Goal: Task Accomplishment & Management: Manage account settings

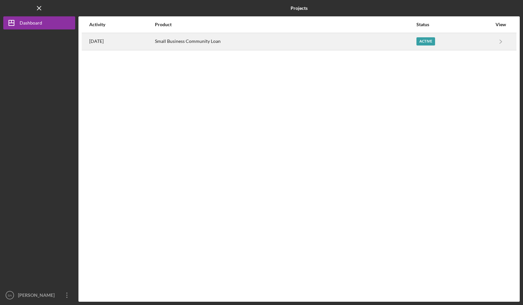
click at [331, 45] on div "Small Business Community Loan" at bounding box center [285, 41] width 261 height 16
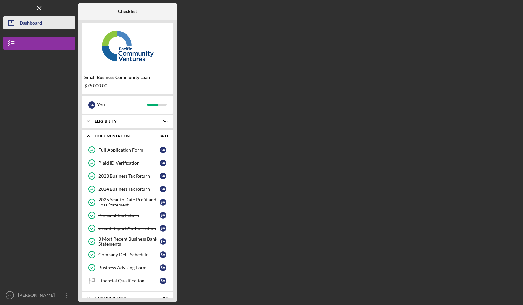
click at [26, 19] on div "Dashboard" at bounding box center [31, 23] width 22 height 15
